Goal: Information Seeking & Learning: Learn about a topic

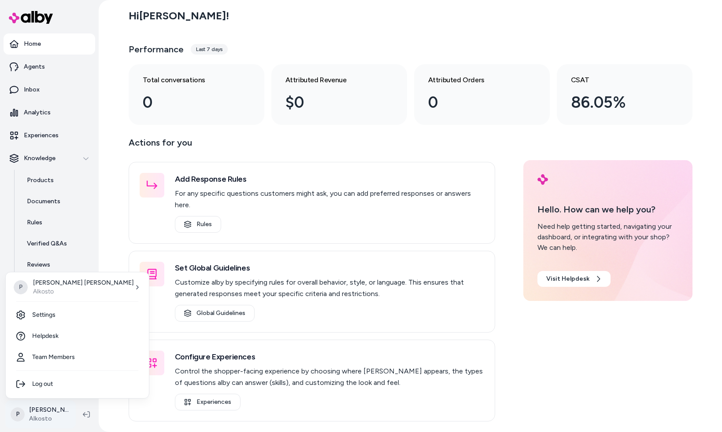
click at [33, 410] on html "Home Agents Inbox Analytics Experiences Knowledge Products Documents Rules Veri…" at bounding box center [361, 216] width 722 height 432
click at [56, 316] on link "Settings" at bounding box center [77, 315] width 136 height 21
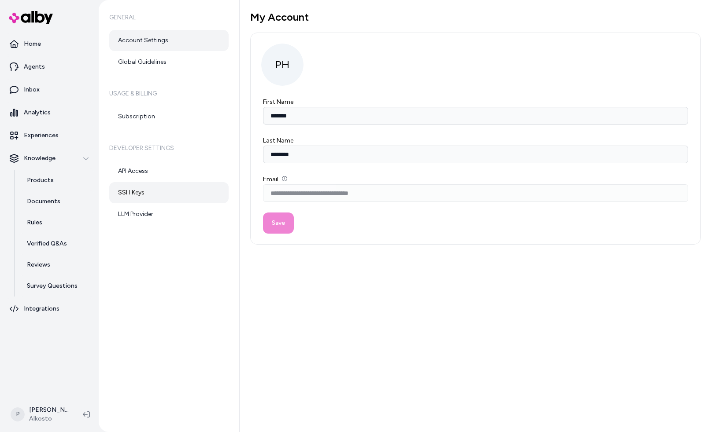
click at [135, 193] on link "SSH Keys" at bounding box center [168, 192] width 119 height 21
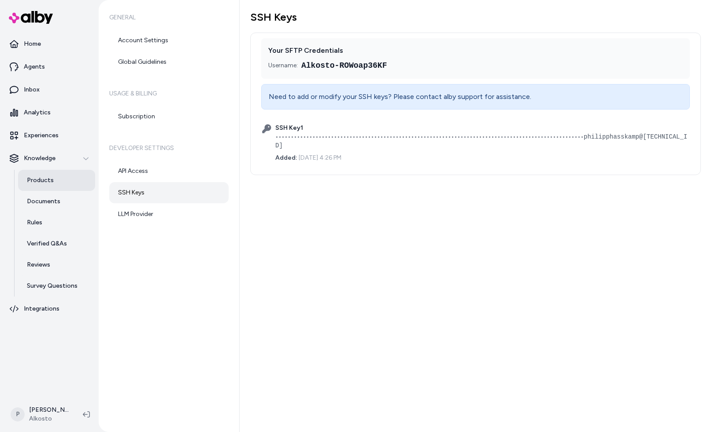
click at [44, 179] on p "Products" at bounding box center [40, 180] width 27 height 9
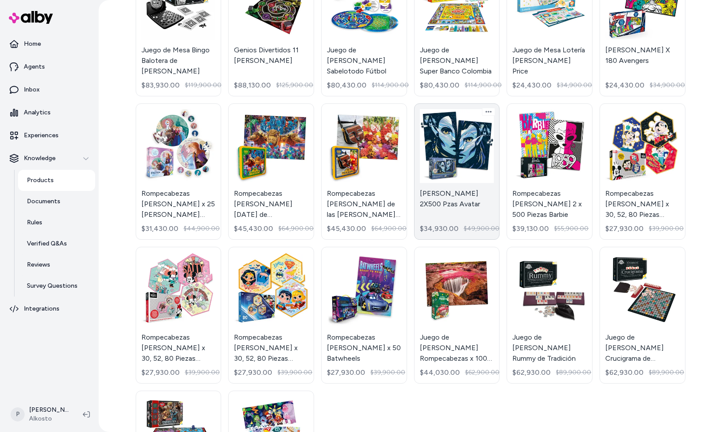
scroll to position [218, 0]
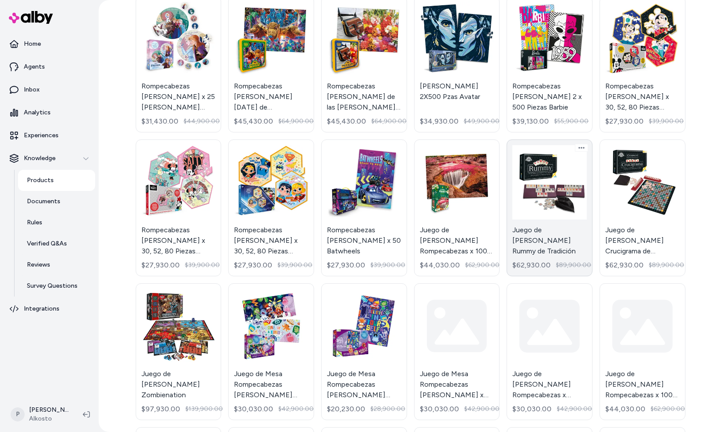
click at [535, 197] on link "Juego de Mesa RONDA Rummy de Tradición $62,930.00 $89,900.00" at bounding box center [549, 208] width 86 height 137
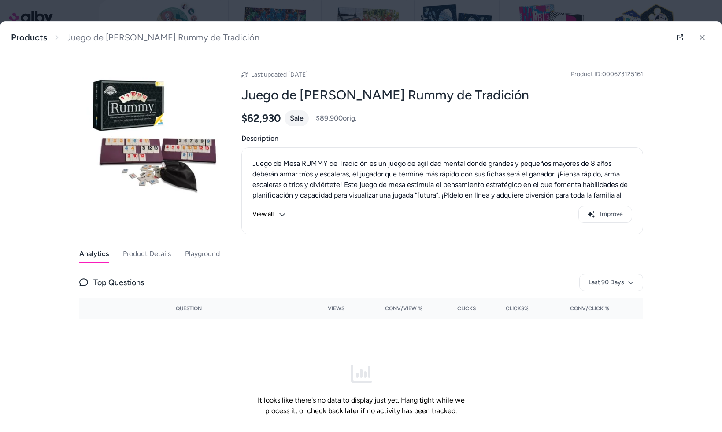
click at [158, 254] on button "Product Details" at bounding box center [147, 254] width 48 height 18
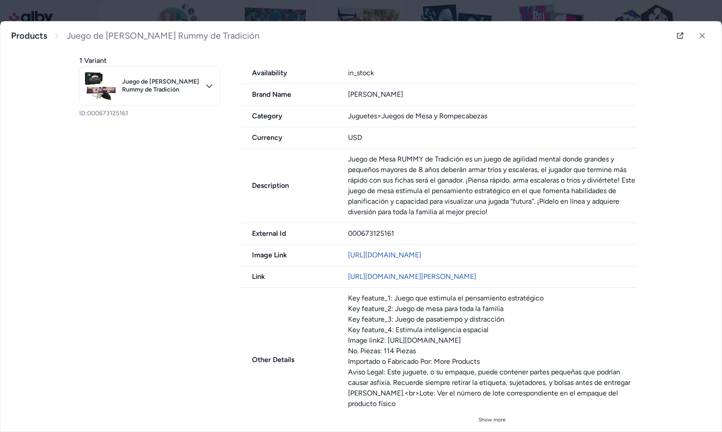
scroll to position [228, 0]
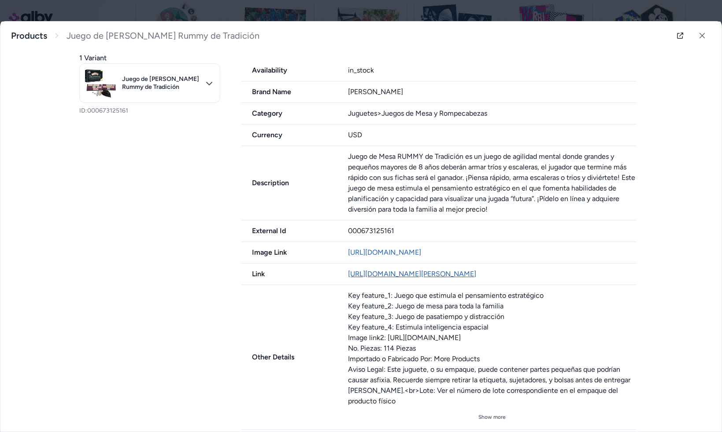
click at [471, 270] on link "http://www.alkosto.com/juego-mesa-ronda-rummy-tradicion/p/000673125161" at bounding box center [412, 274] width 128 height 8
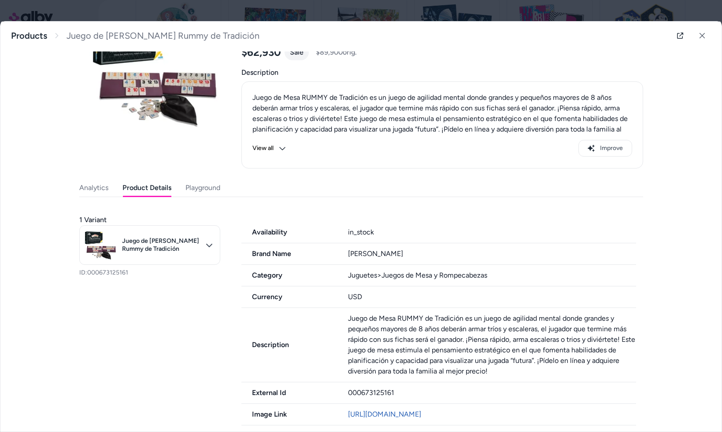
scroll to position [0, 0]
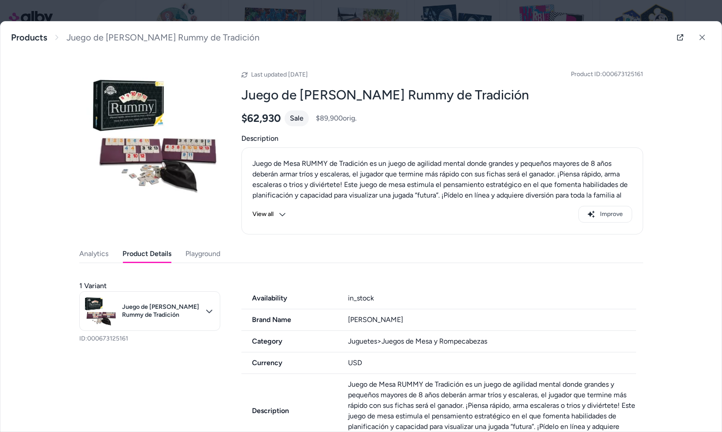
click at [214, 256] on button "Playground" at bounding box center [202, 254] width 35 height 18
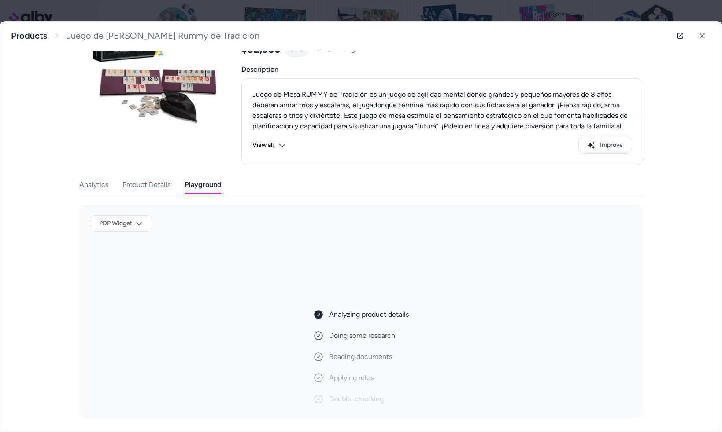
scroll to position [70, 0]
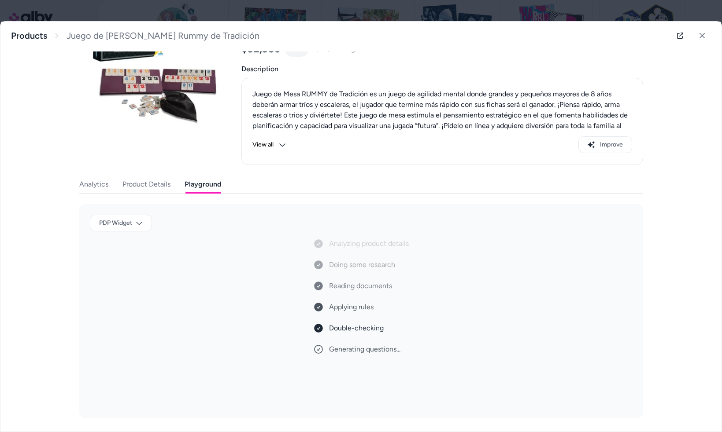
click at [254, 269] on div "Analyzing product details Doing some research Reading documents Applying rules …" at bounding box center [361, 323] width 543 height 169
click at [141, 224] on body "Home Agents Inbox Analytics Experiences Knowledge Products Documents Rules Veri…" at bounding box center [361, 216] width 722 height 432
click at [128, 241] on div "PDP Widget" at bounding box center [120, 242] width 55 height 14
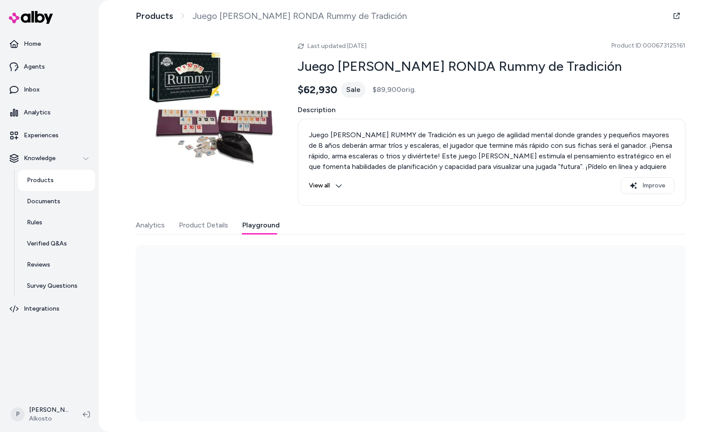
click at [262, 224] on button "Playground" at bounding box center [260, 226] width 37 height 18
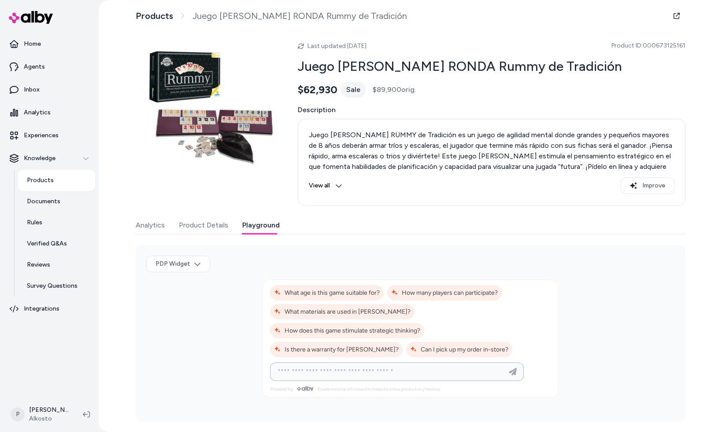
click at [306, 367] on input at bounding box center [388, 372] width 232 height 11
type input "**********"
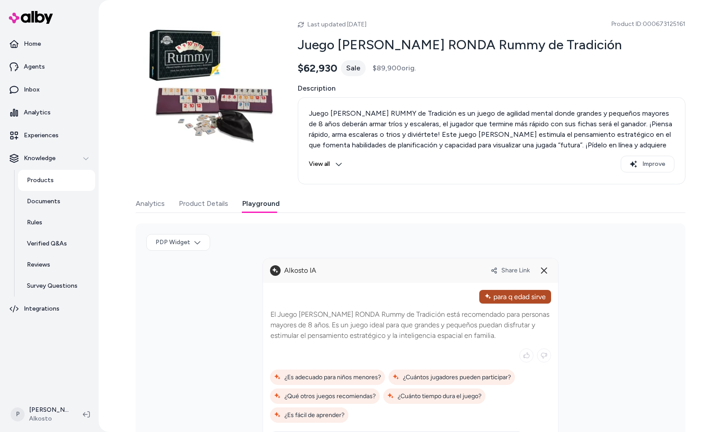
scroll to position [73, 0]
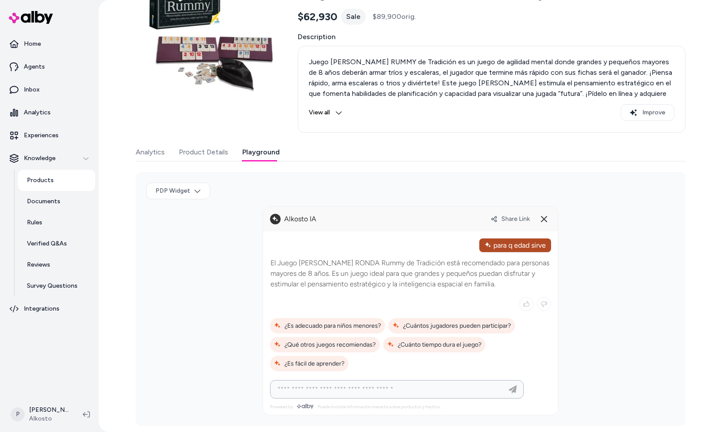
click at [299, 391] on input at bounding box center [388, 389] width 232 height 11
type input "**********"
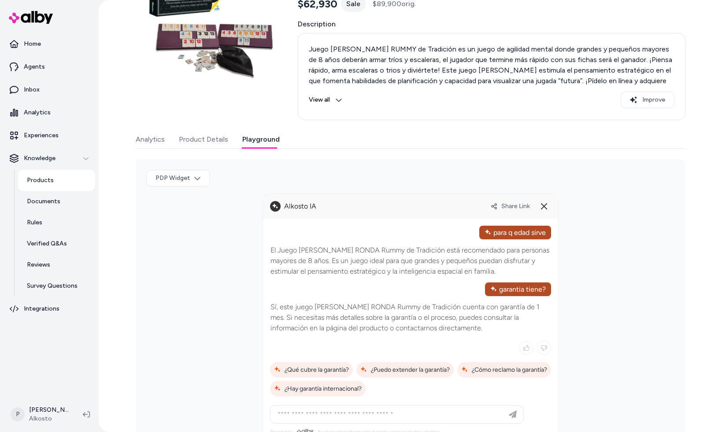
scroll to position [111, 0]
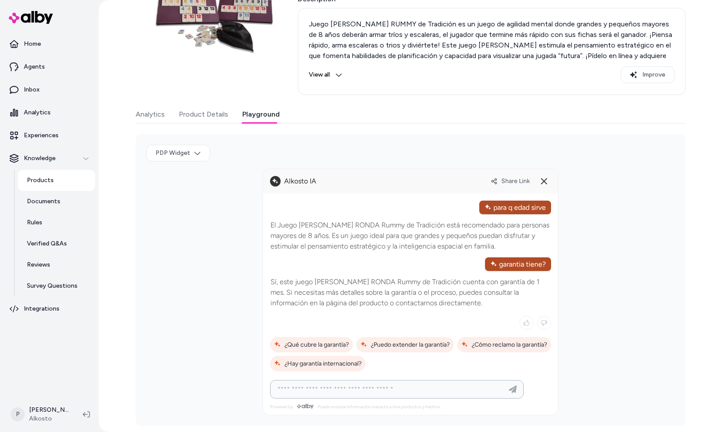
click at [306, 388] on input at bounding box center [388, 389] width 232 height 11
click at [48, 135] on p "Experiences" at bounding box center [41, 135] width 35 height 9
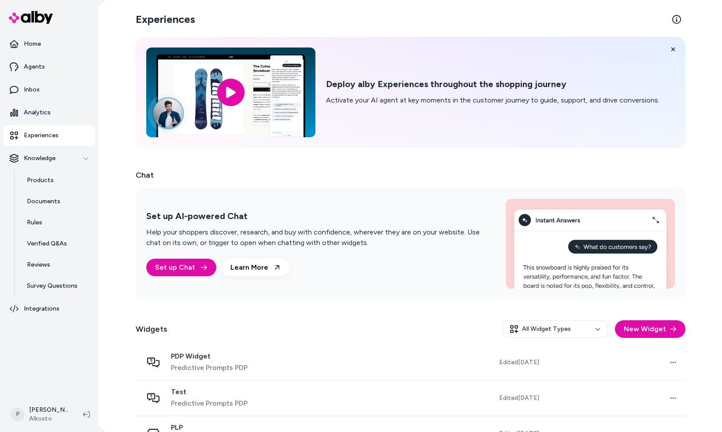
scroll to position [26, 0]
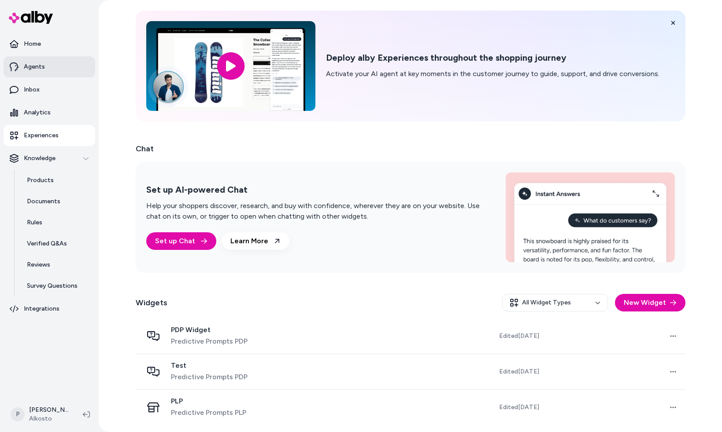
click at [42, 72] on link "Agents" at bounding box center [50, 66] width 92 height 21
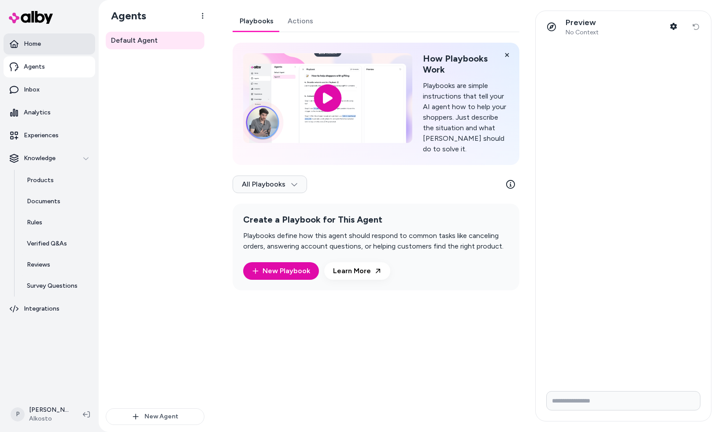
click at [47, 44] on link "Home" at bounding box center [50, 43] width 92 height 21
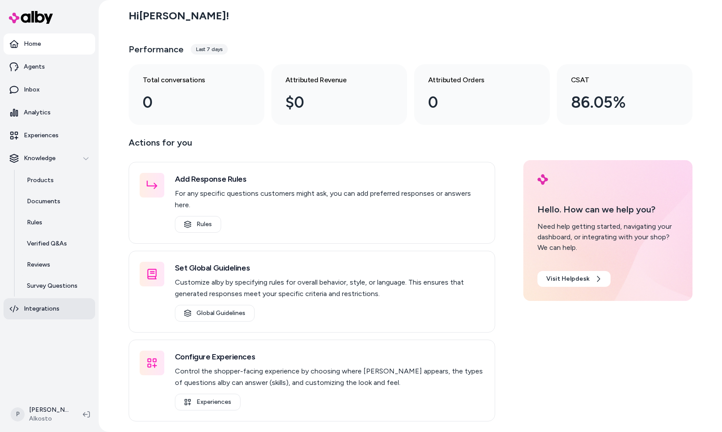
click at [12, 310] on icon at bounding box center [14, 309] width 9 height 9
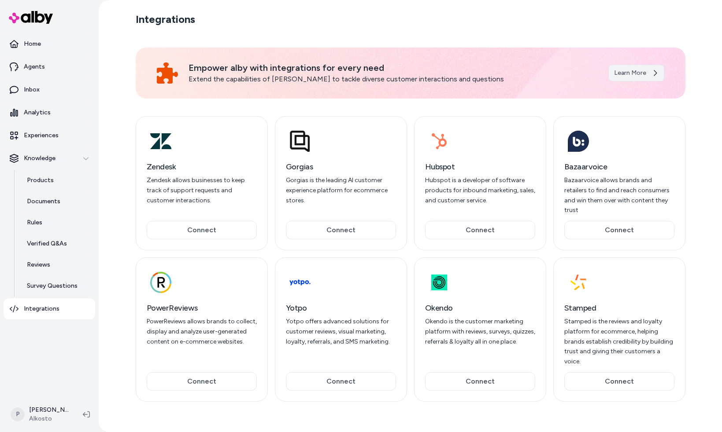
click at [635, 72] on link "Learn More" at bounding box center [636, 73] width 56 height 17
click at [45, 264] on p "Reviews" at bounding box center [38, 265] width 23 height 9
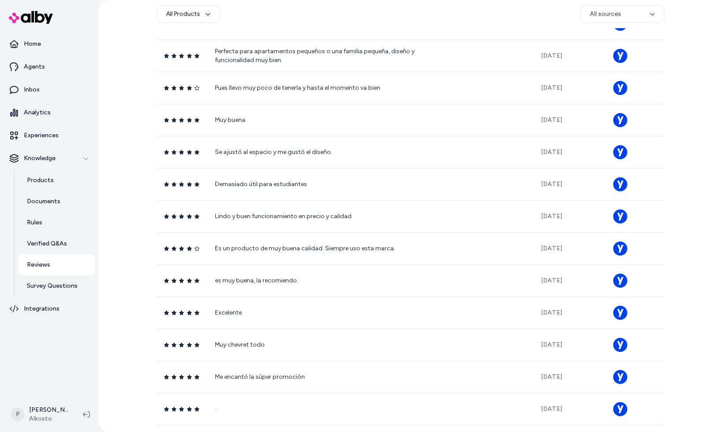
scroll to position [177, 0]
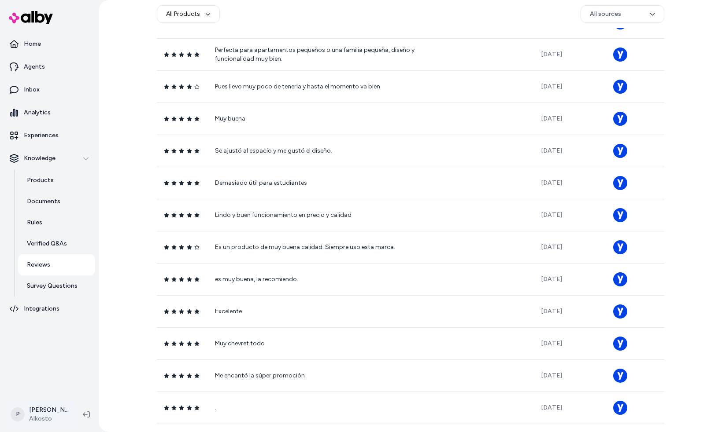
click at [41, 419] on html "Home Agents Inbox Analytics Experiences Knowledge Products Documents Rules Veri…" at bounding box center [361, 216] width 722 height 432
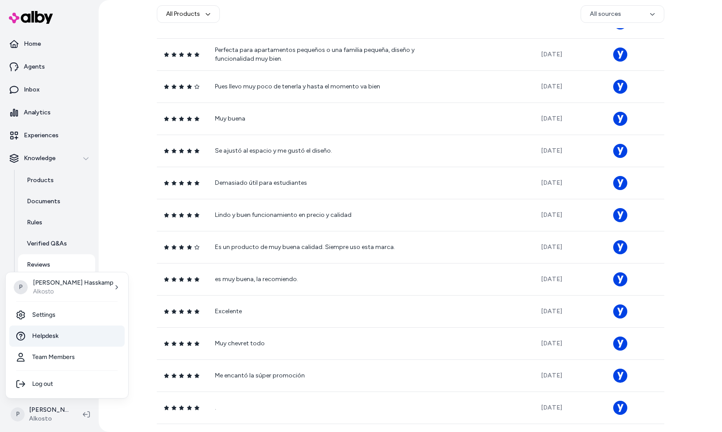
click at [48, 333] on span "Helpdesk" at bounding box center [45, 336] width 26 height 9
